Goal: Task Accomplishment & Management: Manage account settings

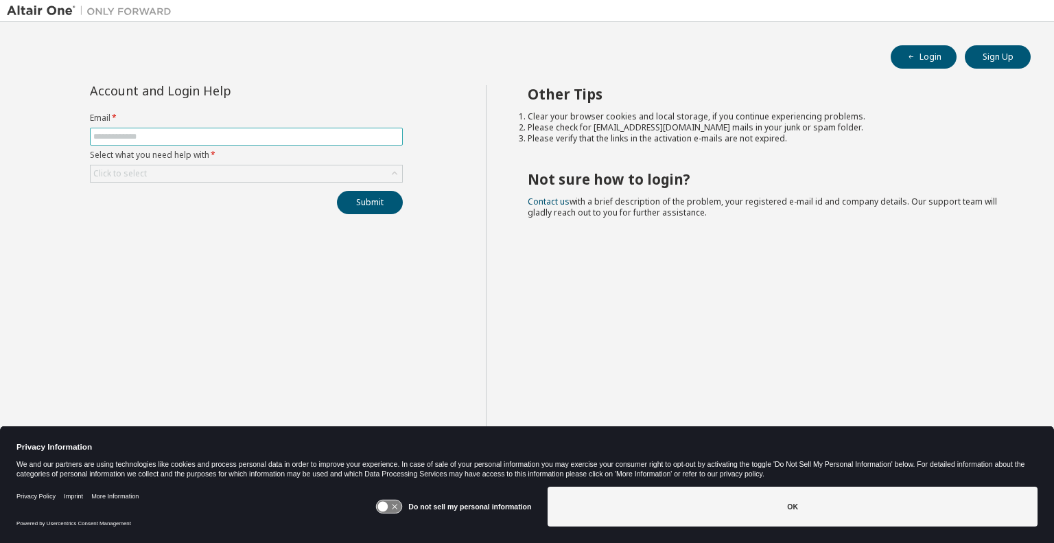
click at [139, 139] on input "text" at bounding box center [246, 136] width 306 height 11
type input "**********"
click at [397, 172] on icon at bounding box center [395, 174] width 14 height 14
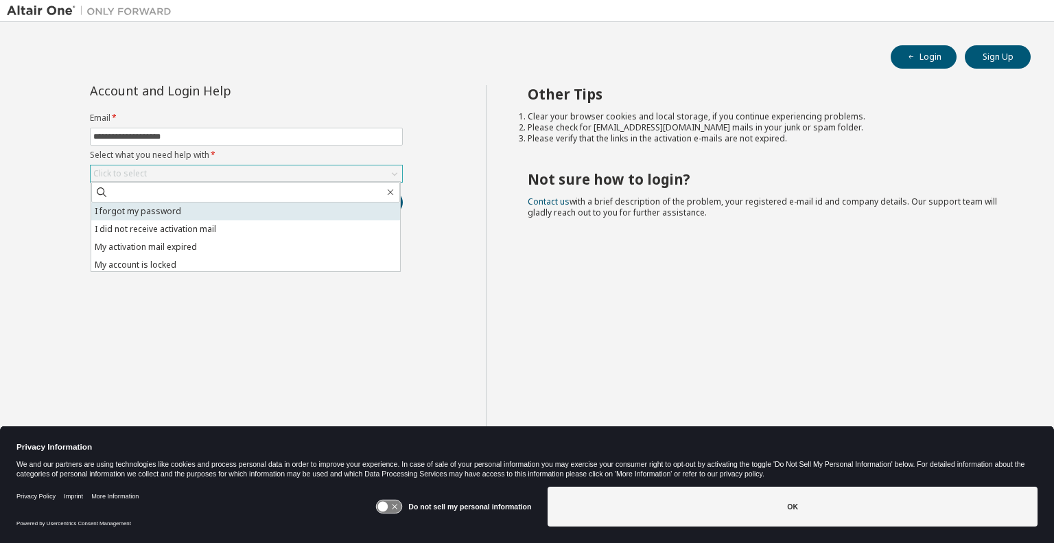
click at [145, 213] on li "I forgot my password" at bounding box center [245, 211] width 309 height 18
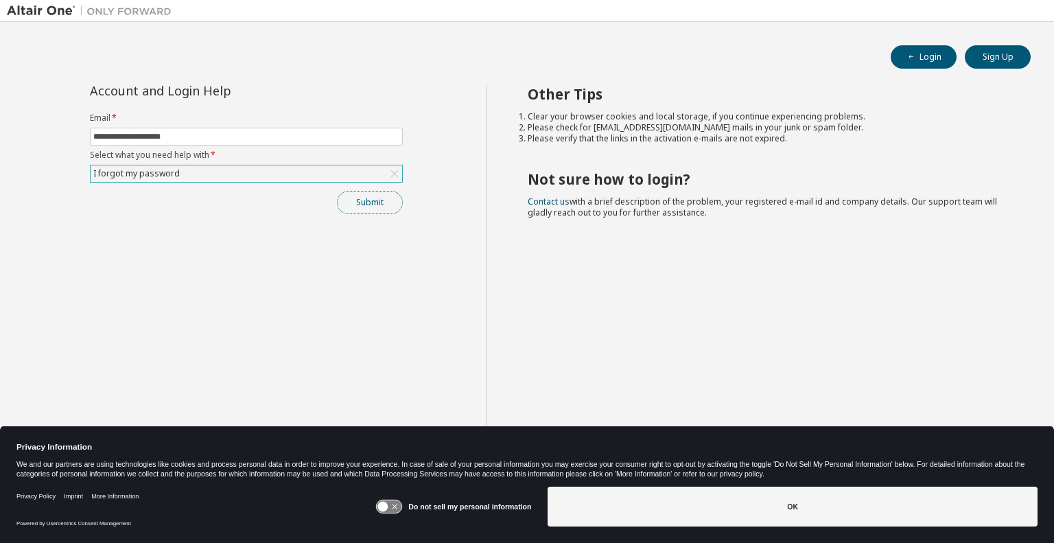
click at [364, 205] on button "Submit" at bounding box center [370, 202] width 66 height 23
click at [206, 224] on div "**********" at bounding box center [246, 282] width 479 height 395
click at [365, 197] on button "Submit" at bounding box center [370, 202] width 66 height 23
click at [42, 8] on img at bounding box center [93, 11] width 172 height 14
click at [947, 54] on button "Login" at bounding box center [924, 56] width 66 height 23
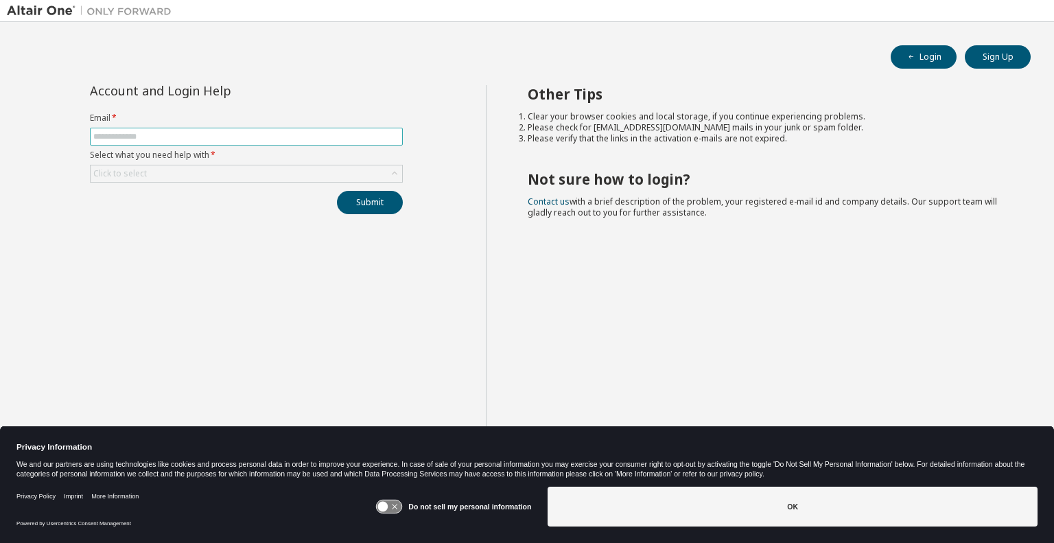
click at [148, 131] on input "text" at bounding box center [246, 136] width 306 height 11
click at [202, 130] on span "********" at bounding box center [246, 137] width 313 height 18
click at [192, 167] on div "Click to select" at bounding box center [247, 173] width 312 height 16
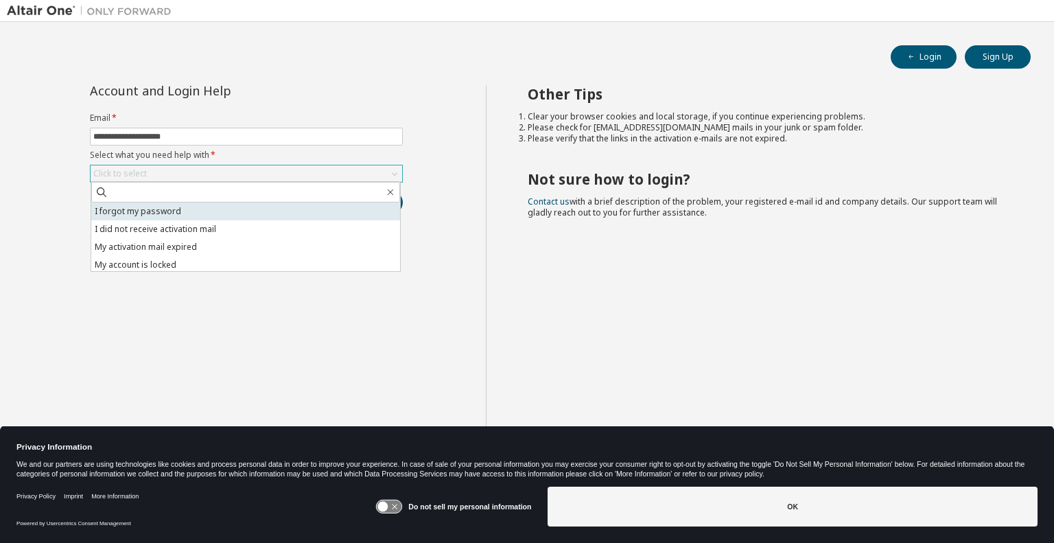
click at [126, 215] on li "I forgot my password" at bounding box center [245, 211] width 309 height 18
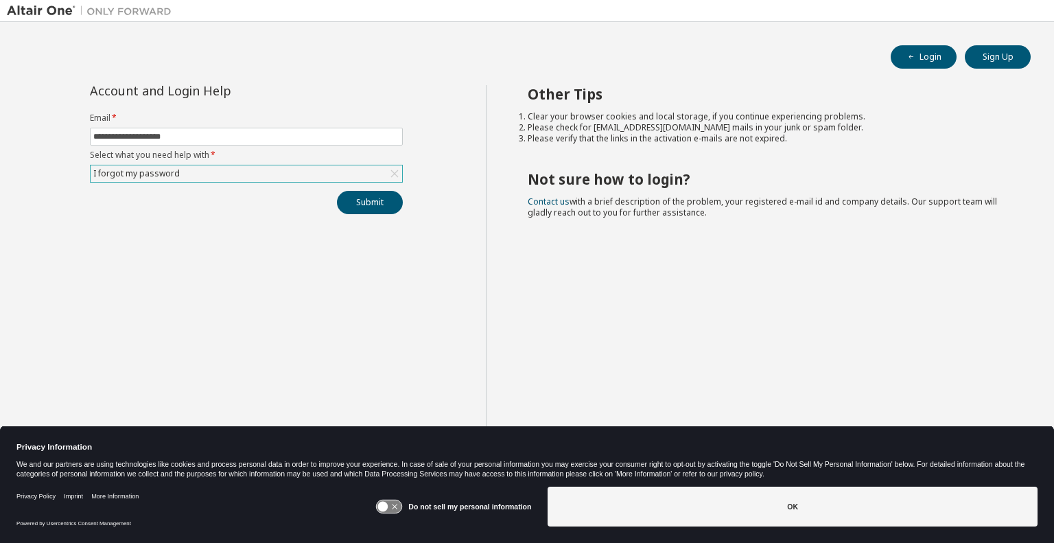
click at [272, 238] on div "**********" at bounding box center [246, 282] width 479 height 395
click at [355, 200] on button "Submit" at bounding box center [370, 202] width 66 height 23
click at [354, 199] on button "Submit" at bounding box center [370, 202] width 66 height 23
click at [365, 207] on button "Submit" at bounding box center [370, 202] width 66 height 23
click at [439, 252] on div "**********" at bounding box center [246, 282] width 479 height 395
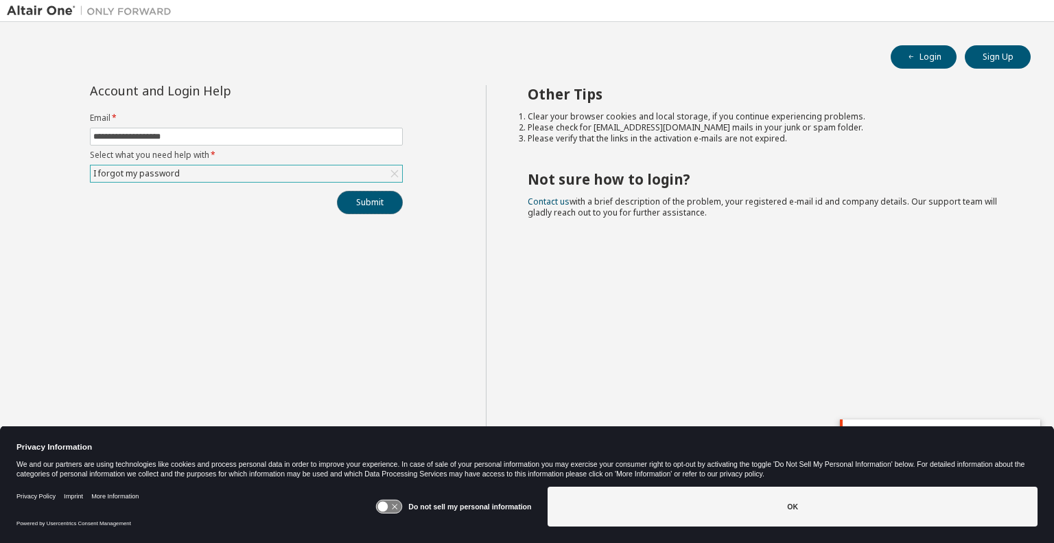
click at [366, 202] on button "Submit" at bounding box center [370, 202] width 66 height 23
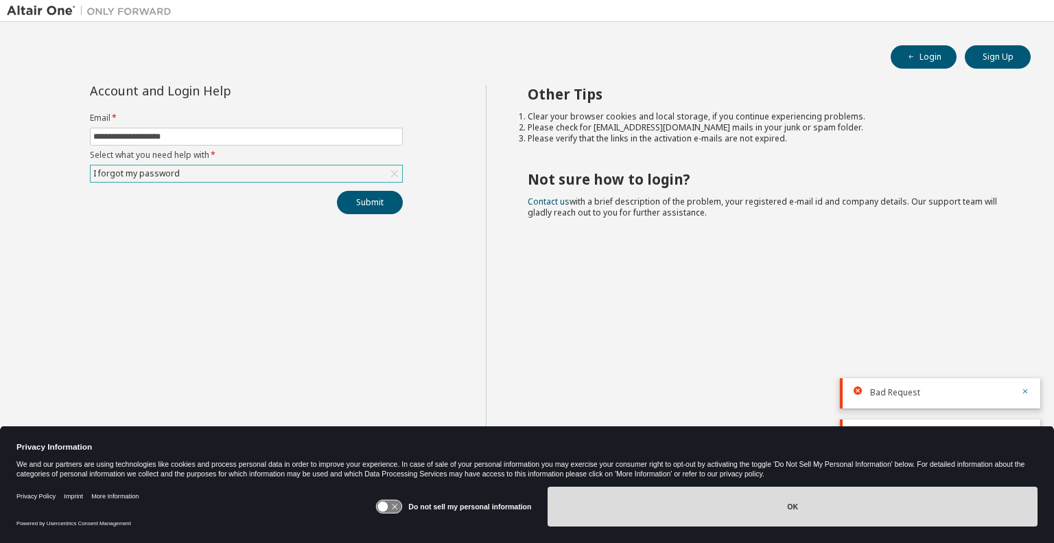
click at [682, 505] on button "OK" at bounding box center [793, 507] width 490 height 40
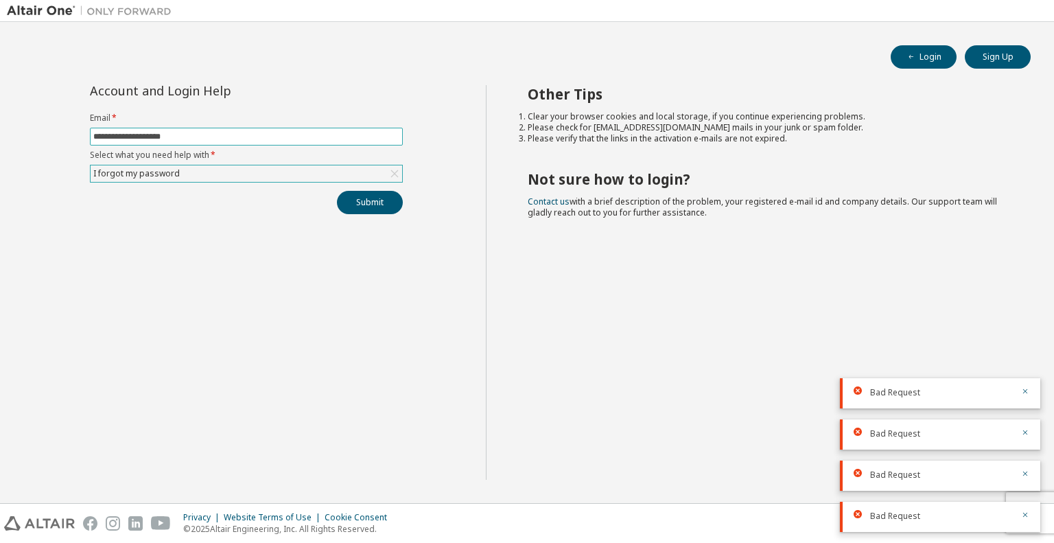
drag, startPoint x: 123, startPoint y: 136, endPoint x: 47, endPoint y: 137, distance: 75.5
click at [47, 137] on div "**********" at bounding box center [246, 282] width 479 height 395
click at [1028, 391] on icon "button" at bounding box center [1025, 391] width 8 height 8
drag, startPoint x: 1023, startPoint y: 426, endPoint x: 1024, endPoint y: 433, distance: 6.9
click at [1023, 428] on div "Bad Request" at bounding box center [940, 434] width 200 height 30
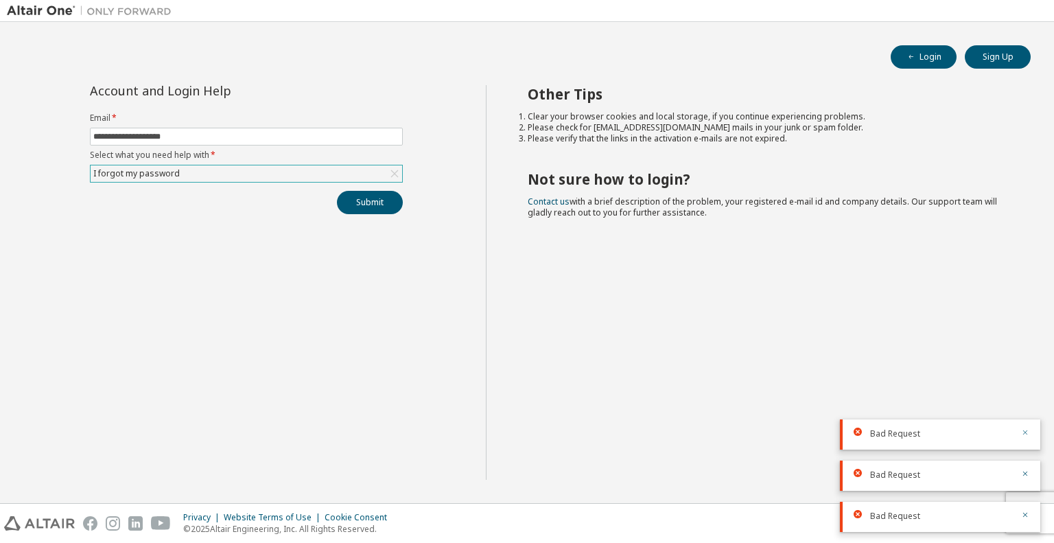
click at [1024, 433] on icon "button" at bounding box center [1025, 432] width 5 height 5
click at [1026, 478] on icon "button" at bounding box center [1025, 474] width 8 height 8
click at [1026, 515] on icon "button" at bounding box center [1025, 515] width 5 height 5
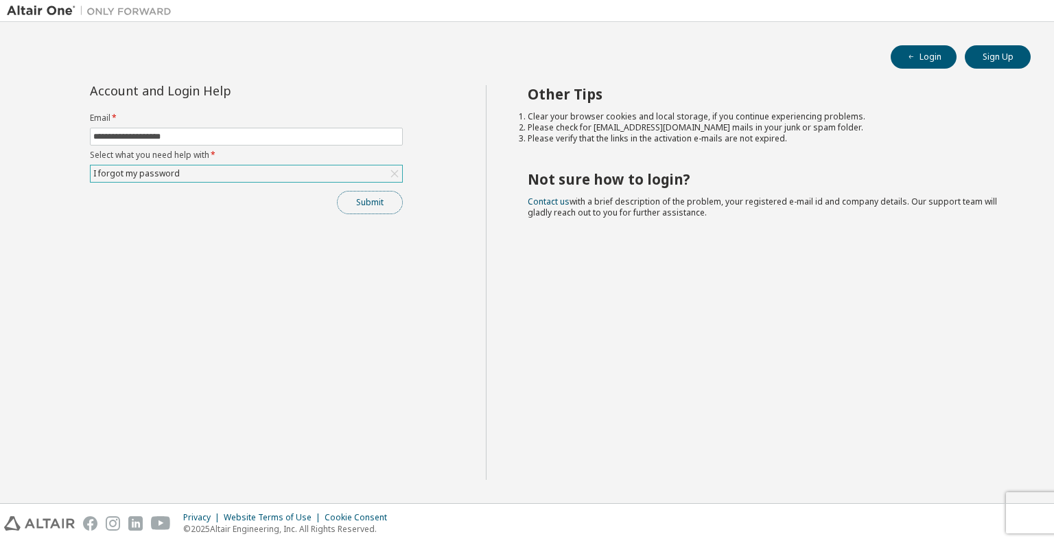
click at [356, 209] on button "Submit" at bounding box center [370, 202] width 66 height 23
click at [102, 138] on input "**********" at bounding box center [246, 136] width 306 height 11
click at [97, 137] on input "**********" at bounding box center [246, 136] width 306 height 11
type input "**********"
click at [375, 199] on button "Submit" at bounding box center [370, 202] width 66 height 23
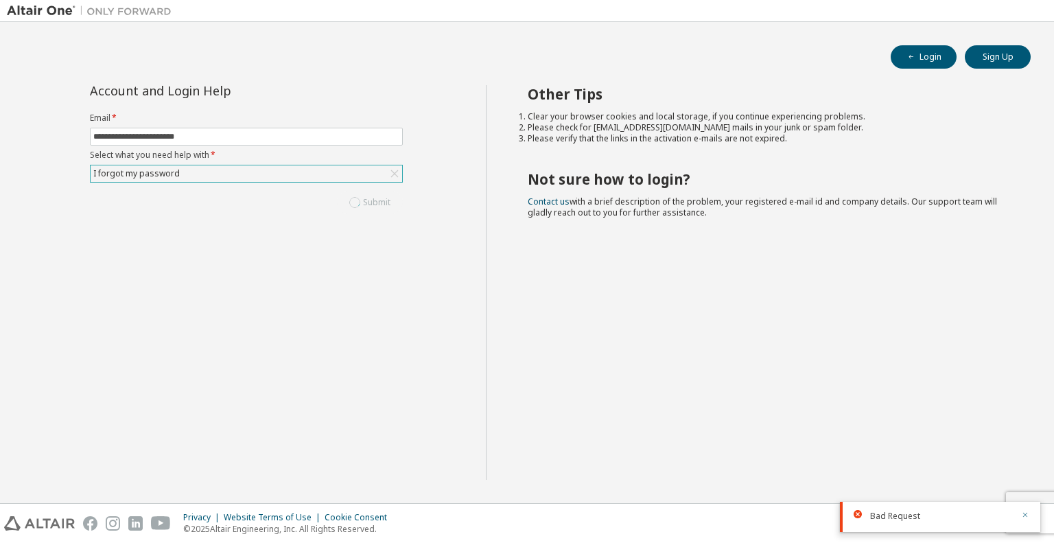
click at [1022, 515] on icon "button" at bounding box center [1025, 515] width 8 height 8
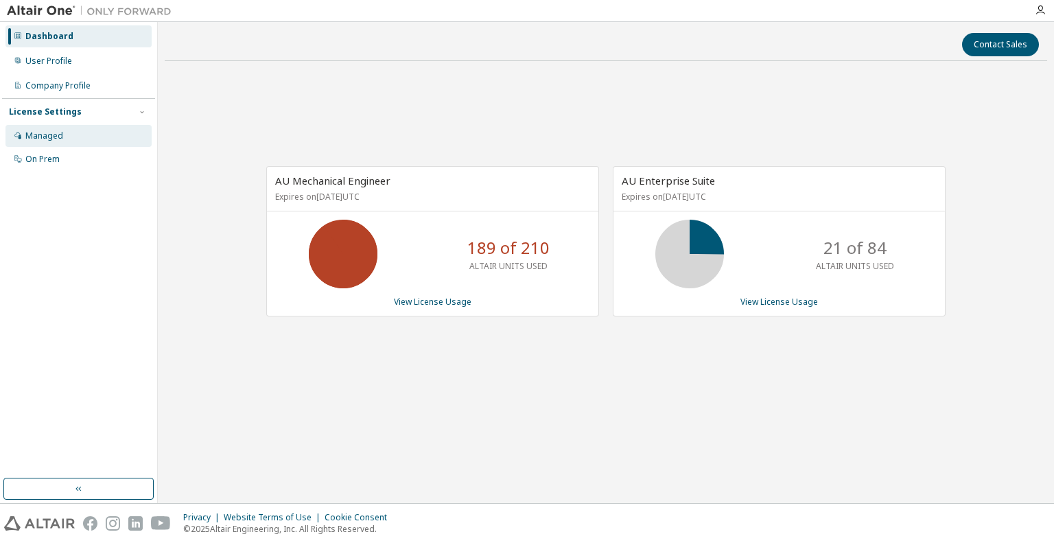
click at [54, 137] on div "Managed" at bounding box center [44, 135] width 38 height 11
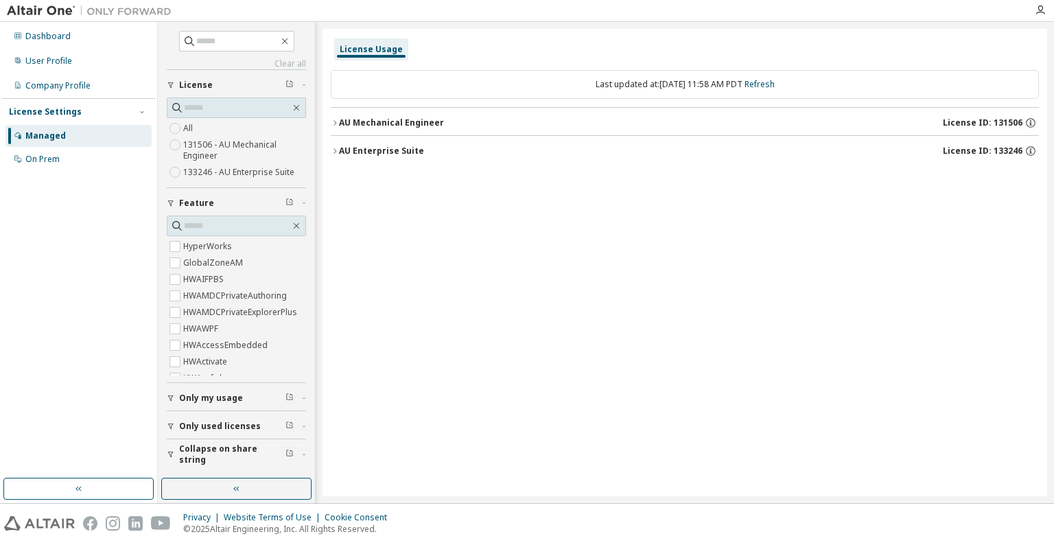
click at [215, 142] on label "131506 - AU Mechanical Engineer" at bounding box center [244, 150] width 123 height 27
click at [60, 62] on div "User Profile" at bounding box center [48, 61] width 47 height 11
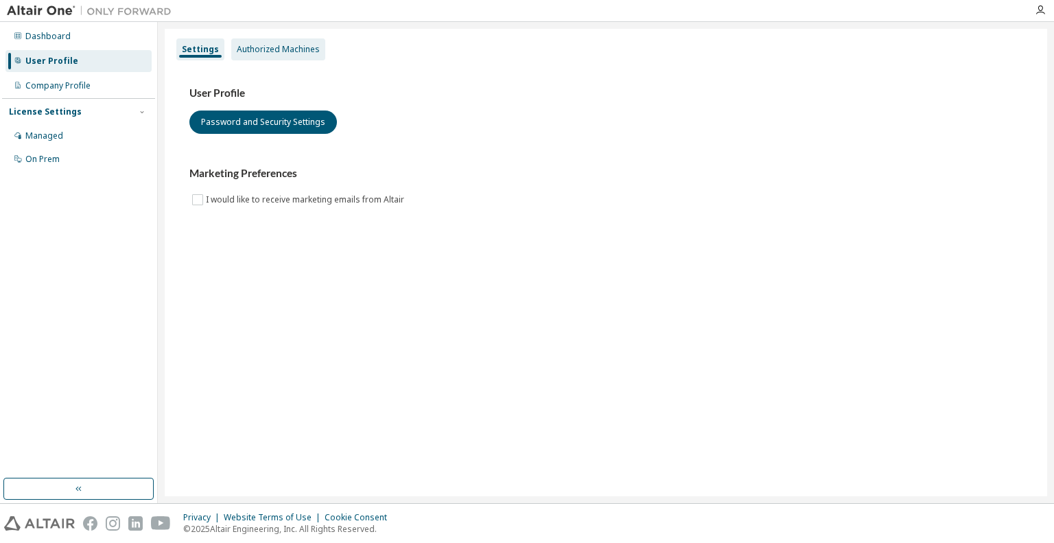
click at [288, 56] on div "Authorized Machines" at bounding box center [278, 49] width 94 height 22
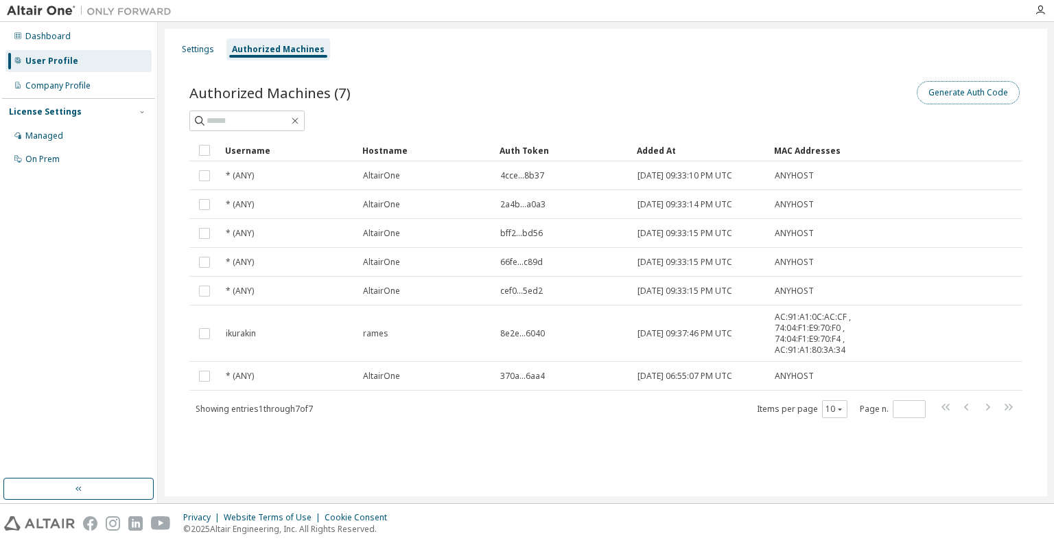
click at [969, 83] on button "Generate Auth Code" at bounding box center [968, 92] width 103 height 23
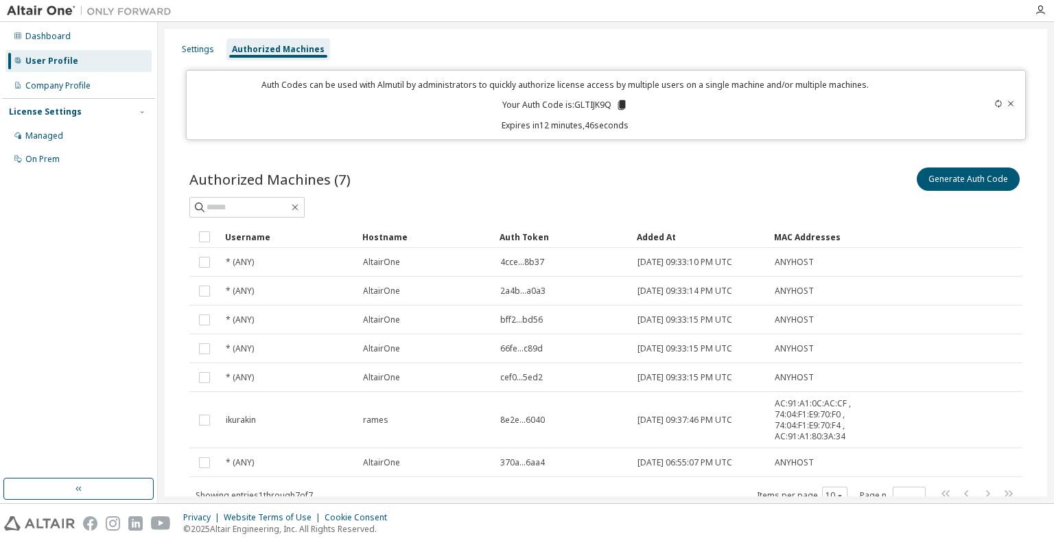
click at [576, 103] on p "Your Auth Code is: GLTIJK9Q" at bounding box center [565, 105] width 126 height 12
click at [576, 102] on p "Your Auth Code is: GLTIJK9Q" at bounding box center [565, 105] width 126 height 12
copy p "GLTIJK9Q"
click at [478, 178] on div "Authorized Machines (7) Generate Auth Code" at bounding box center [605, 179] width 833 height 29
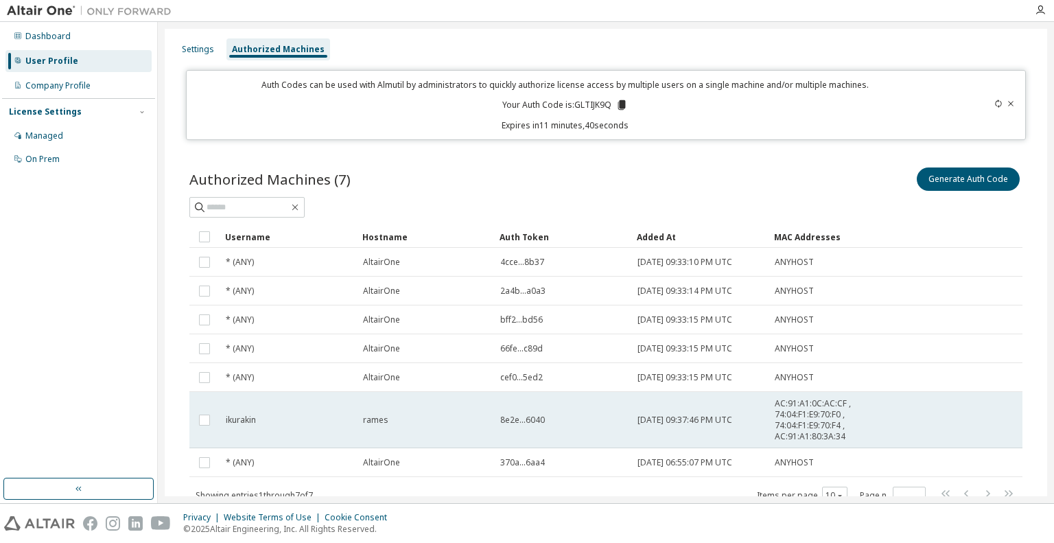
scroll to position [51, 0]
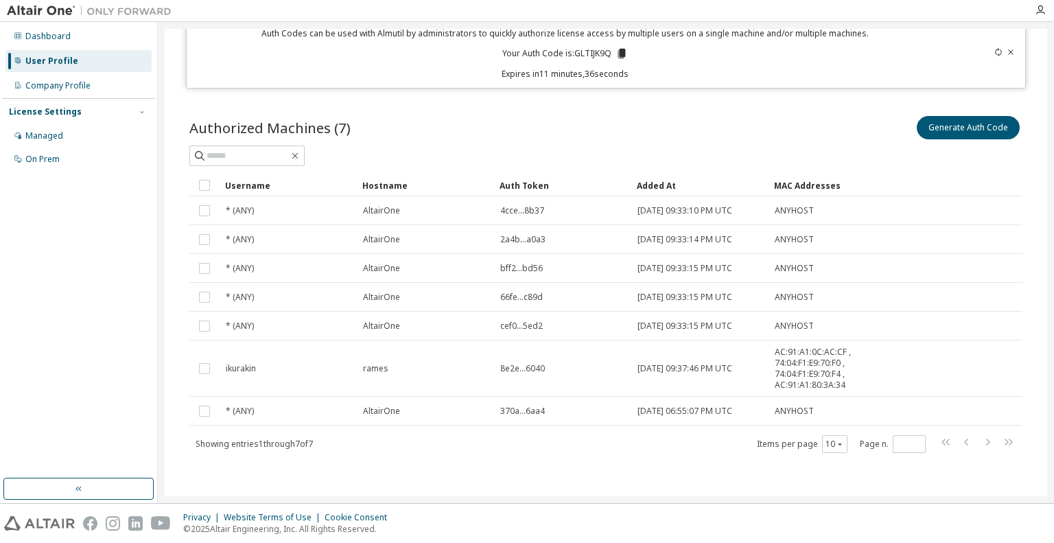
click at [607, 470] on div "Authorized Machines (7) Generate Auth Code Clear Load Save Save As Field Operat…" at bounding box center [606, 293] width 866 height 393
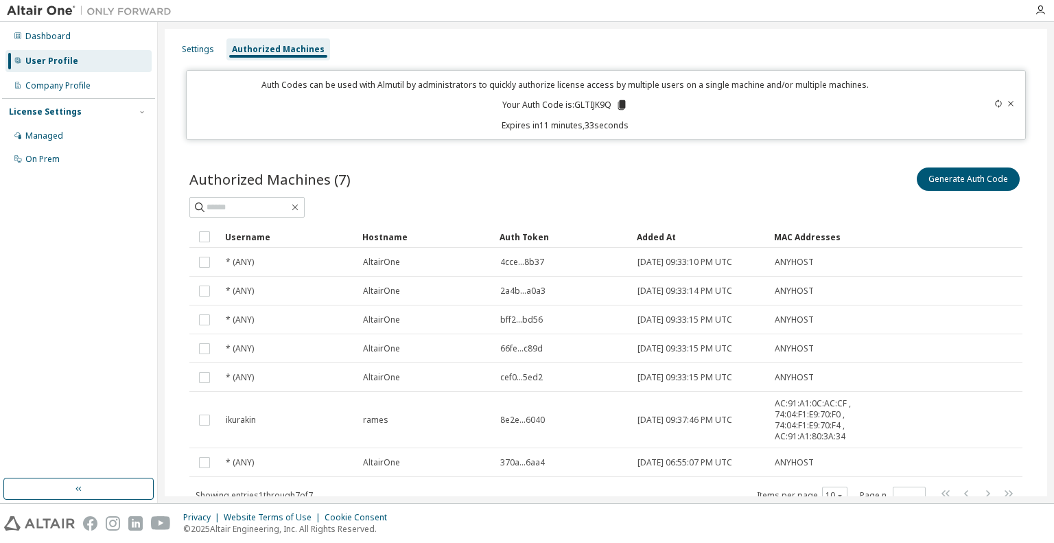
click at [659, 150] on div "Authorized Machines (7) Generate Auth Code Clear Load Save Save As Field Operat…" at bounding box center [606, 344] width 866 height 393
